Goal: Information Seeking & Learning: Learn about a topic

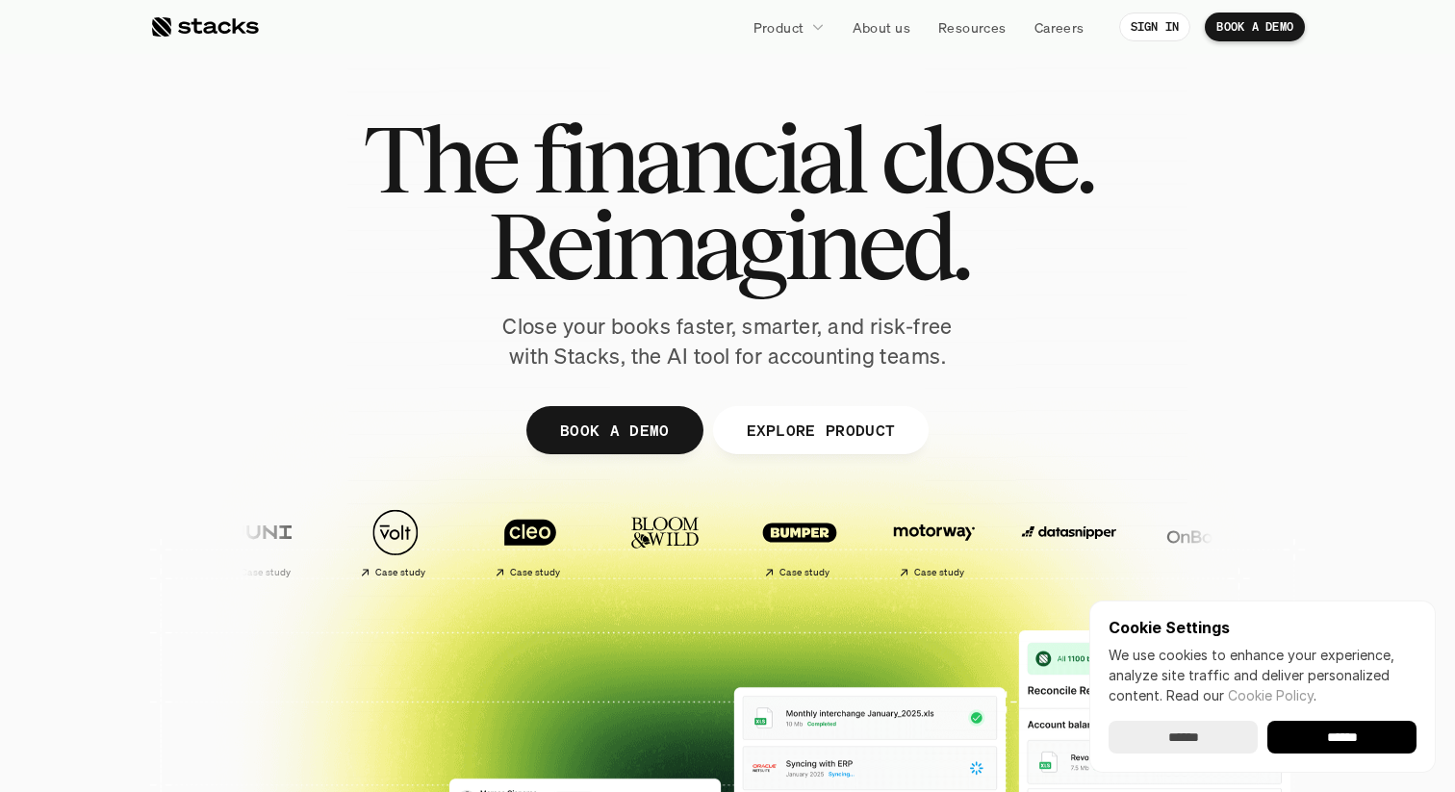
click at [760, 205] on span "Reimagined." at bounding box center [728, 245] width 480 height 87
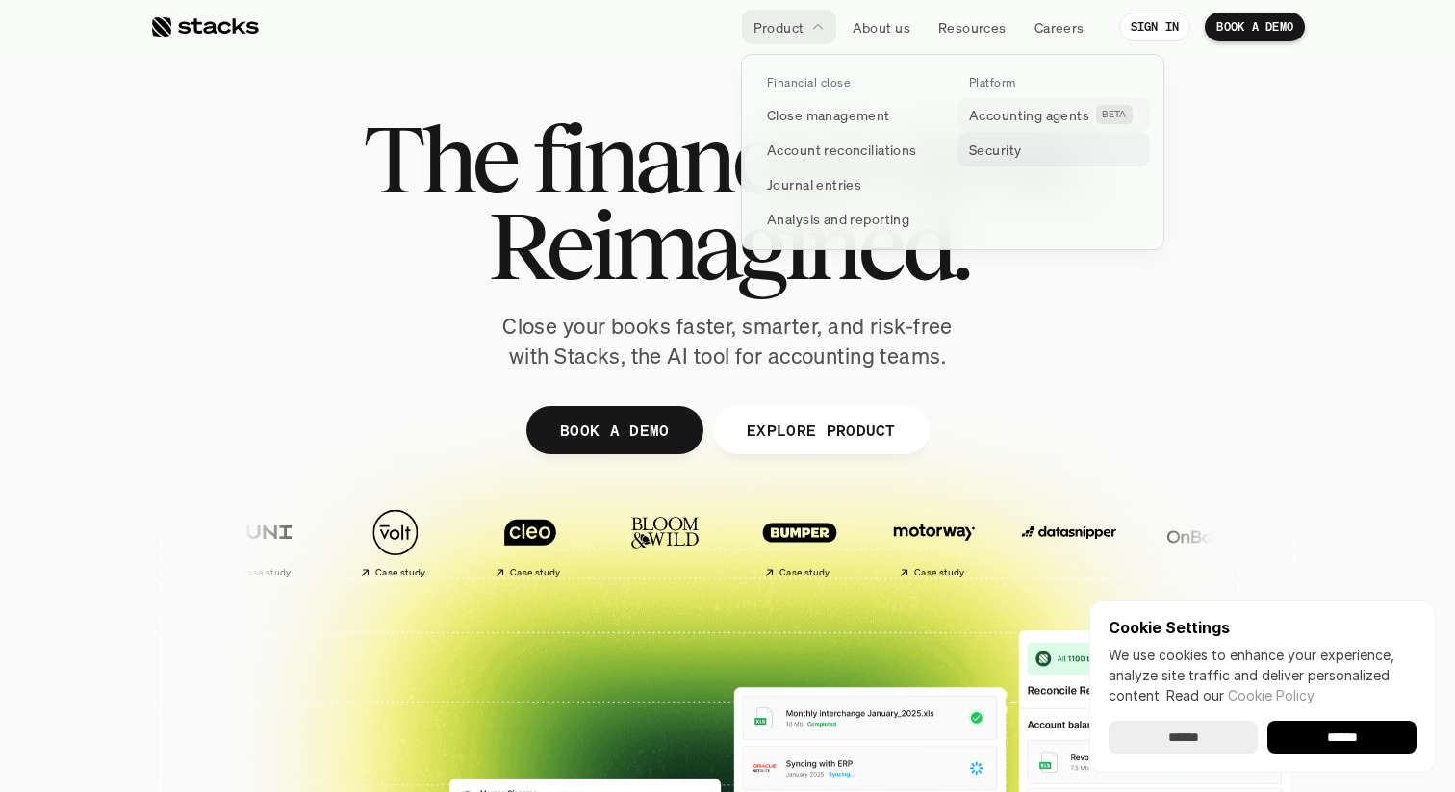
click at [1005, 136] on link "Security" at bounding box center [1053, 149] width 192 height 35
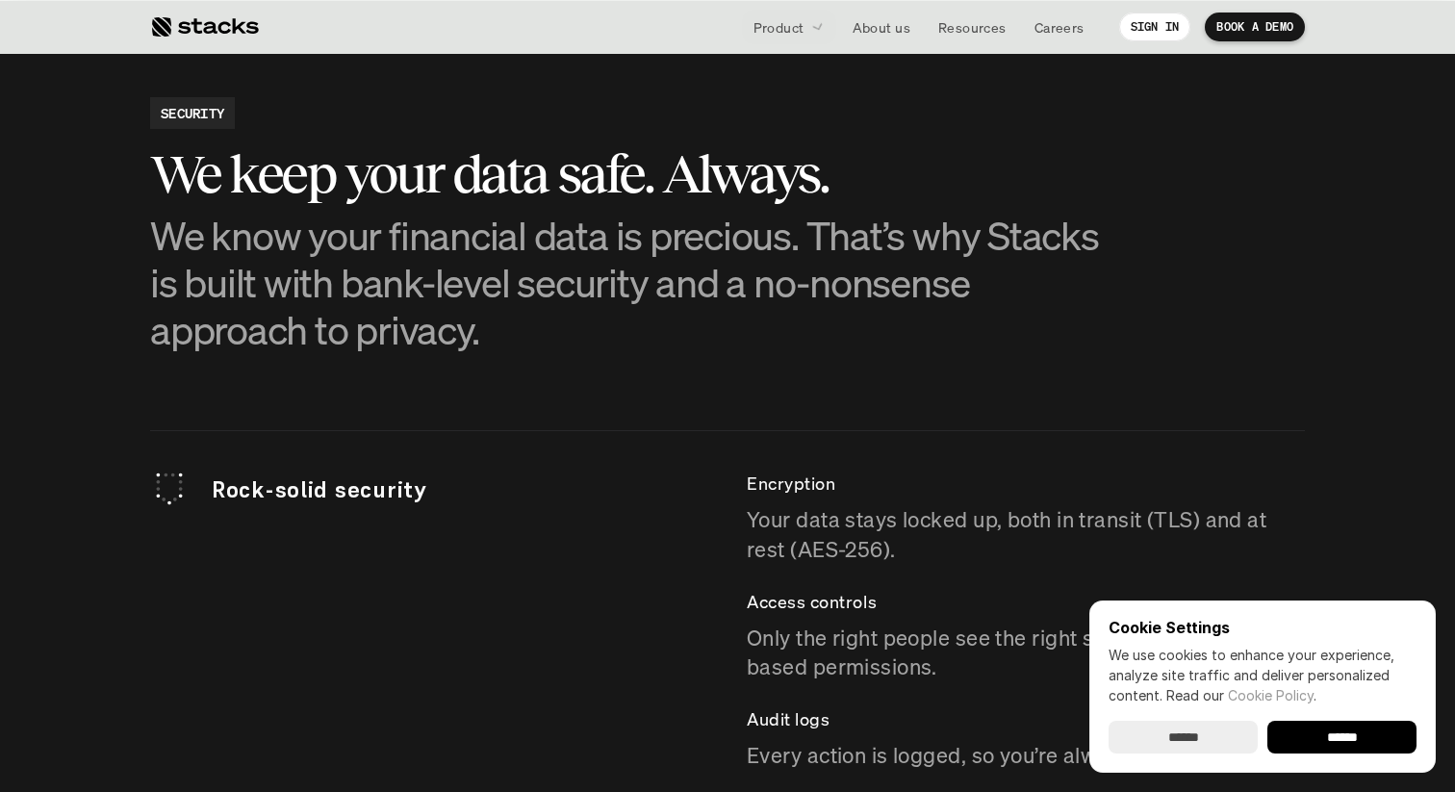
scroll to position [5017, 0]
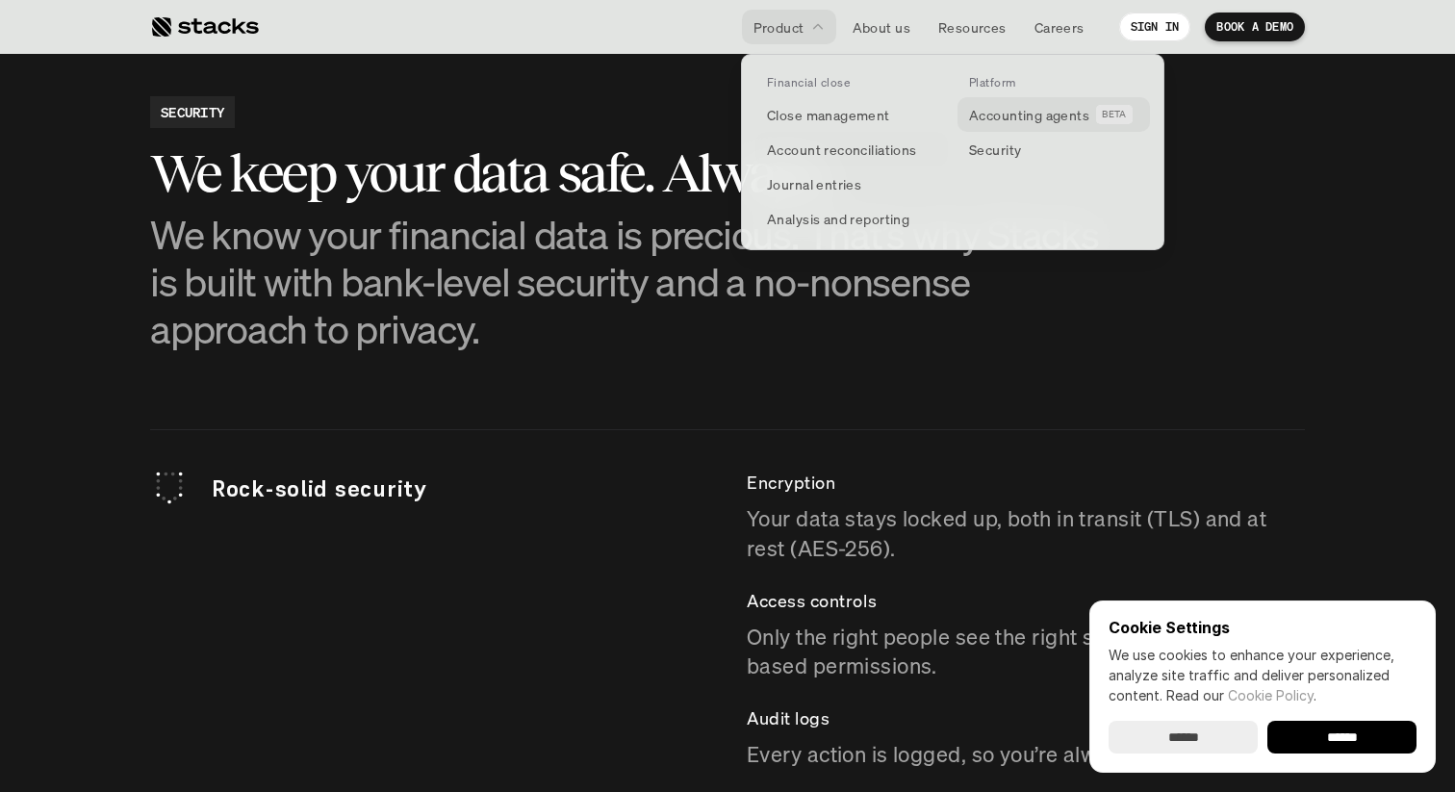
click at [1047, 117] on p "Accounting agents" at bounding box center [1029, 115] width 120 height 20
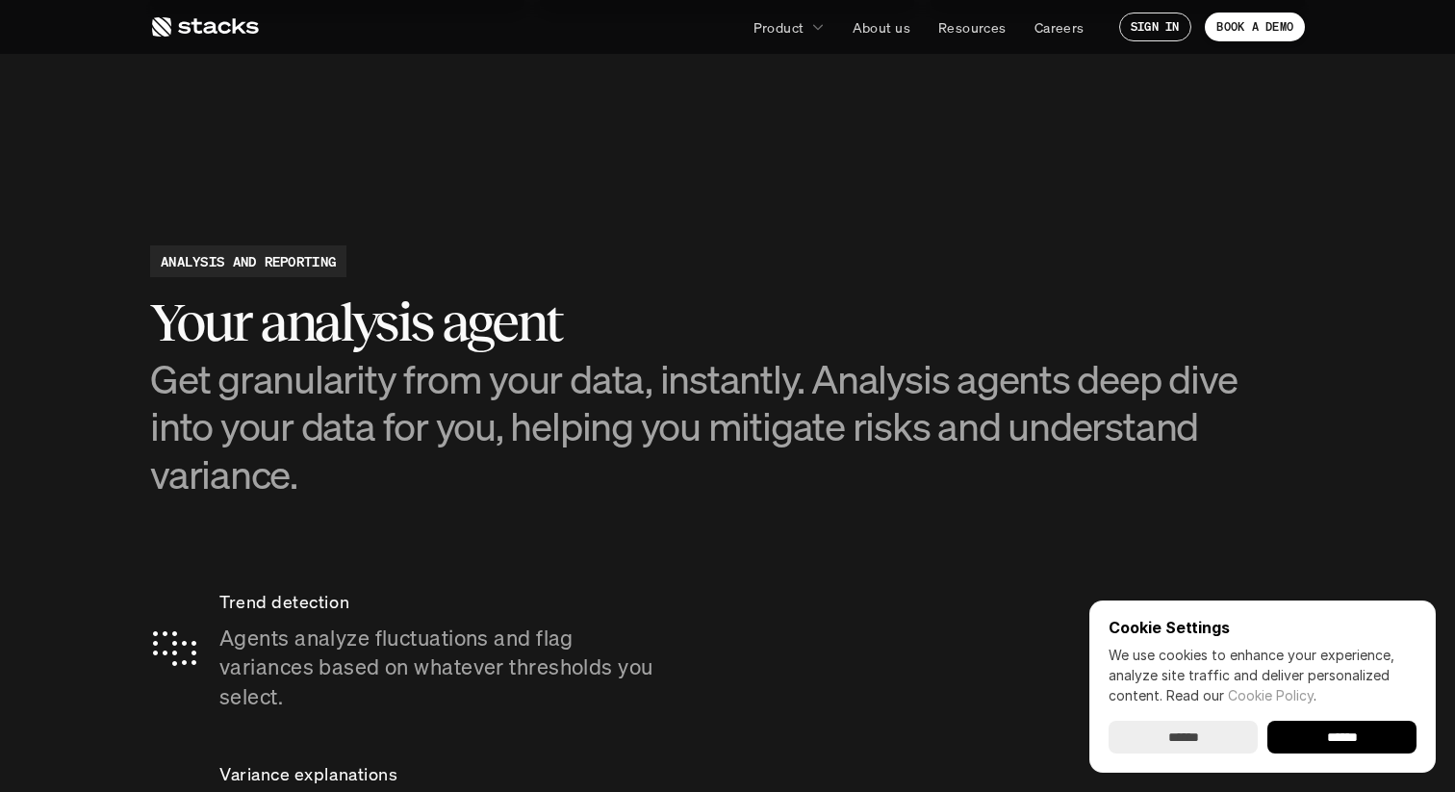
scroll to position [3175, 0]
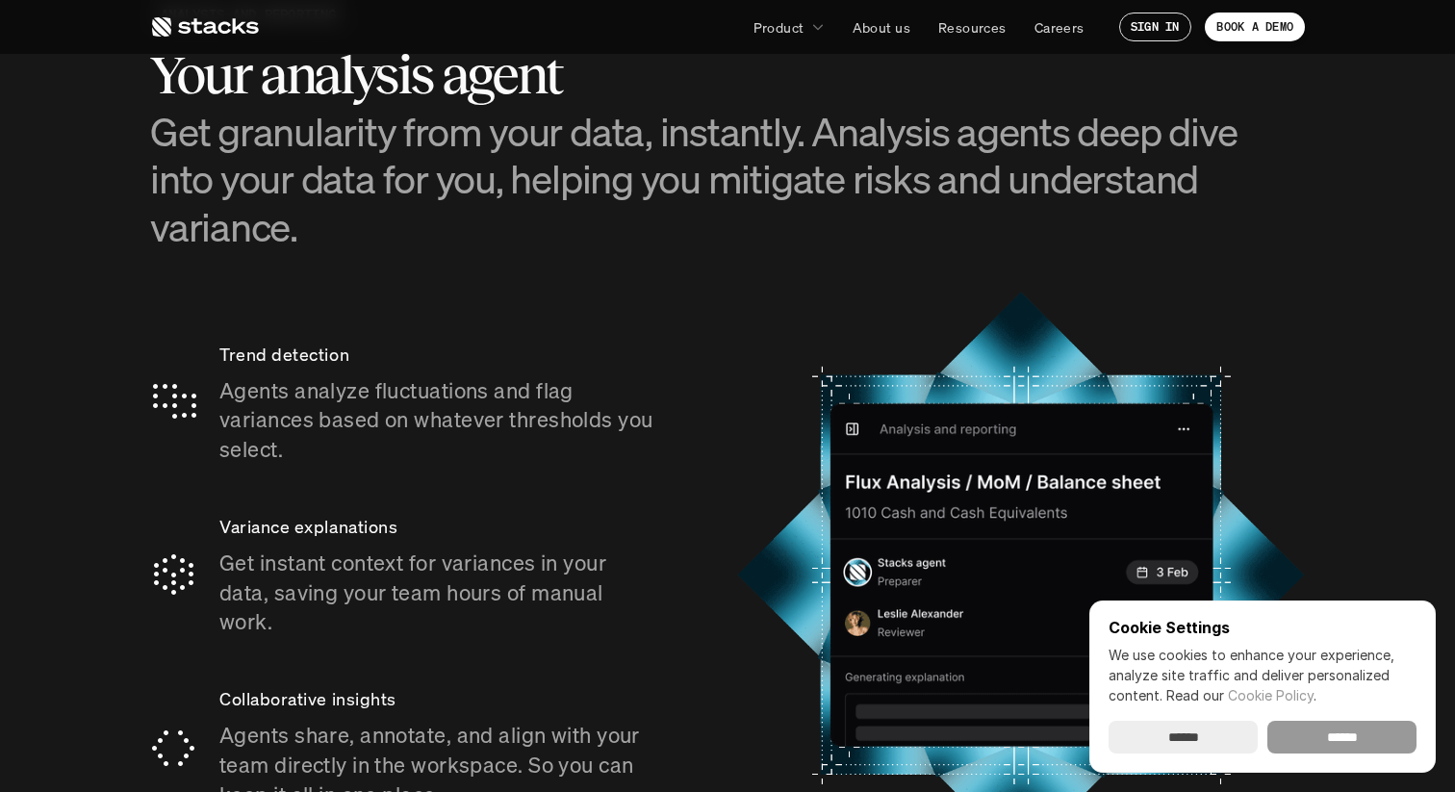
click at [1312, 734] on input "******" at bounding box center [1341, 737] width 149 height 33
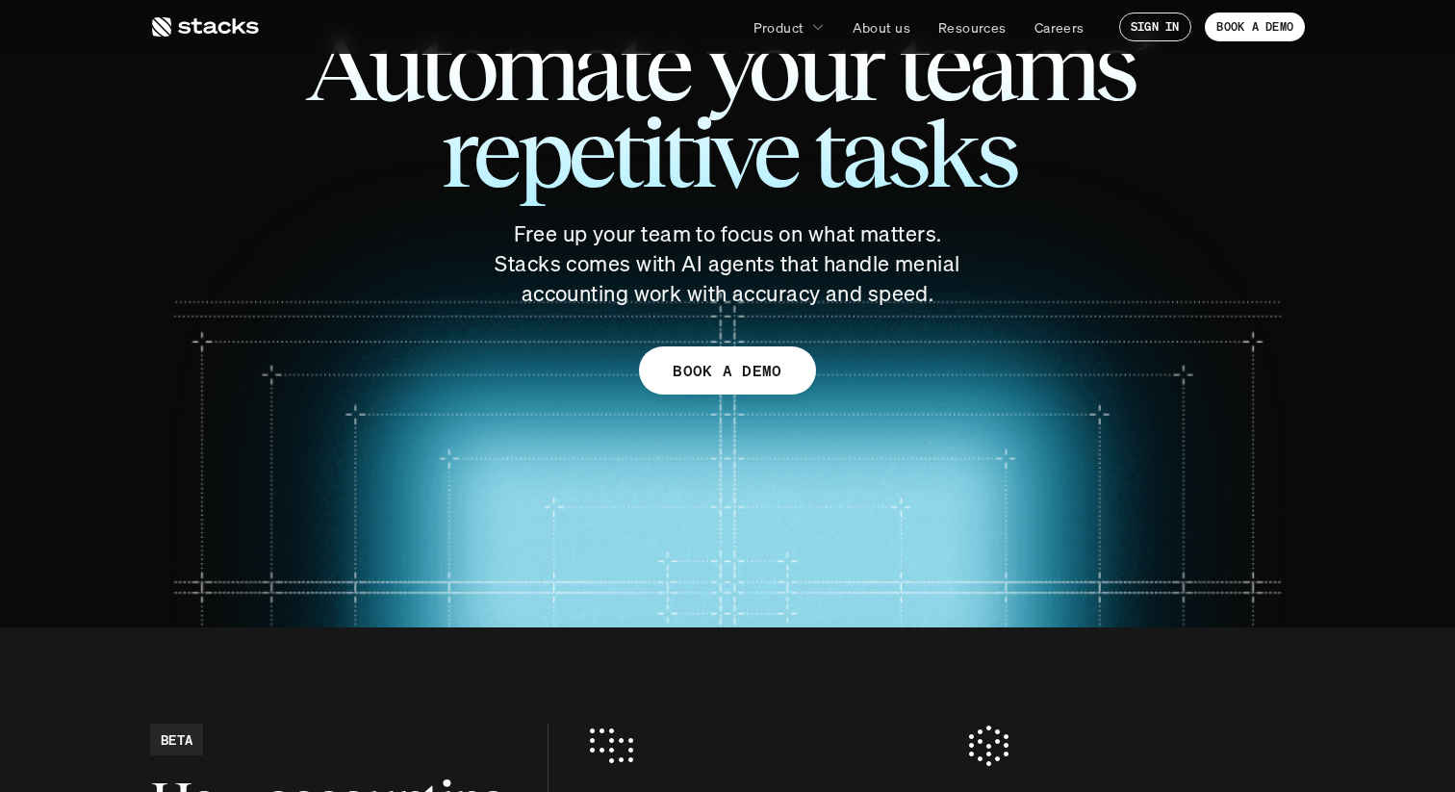
scroll to position [0, 0]
